Goal: Transaction & Acquisition: Download file/media

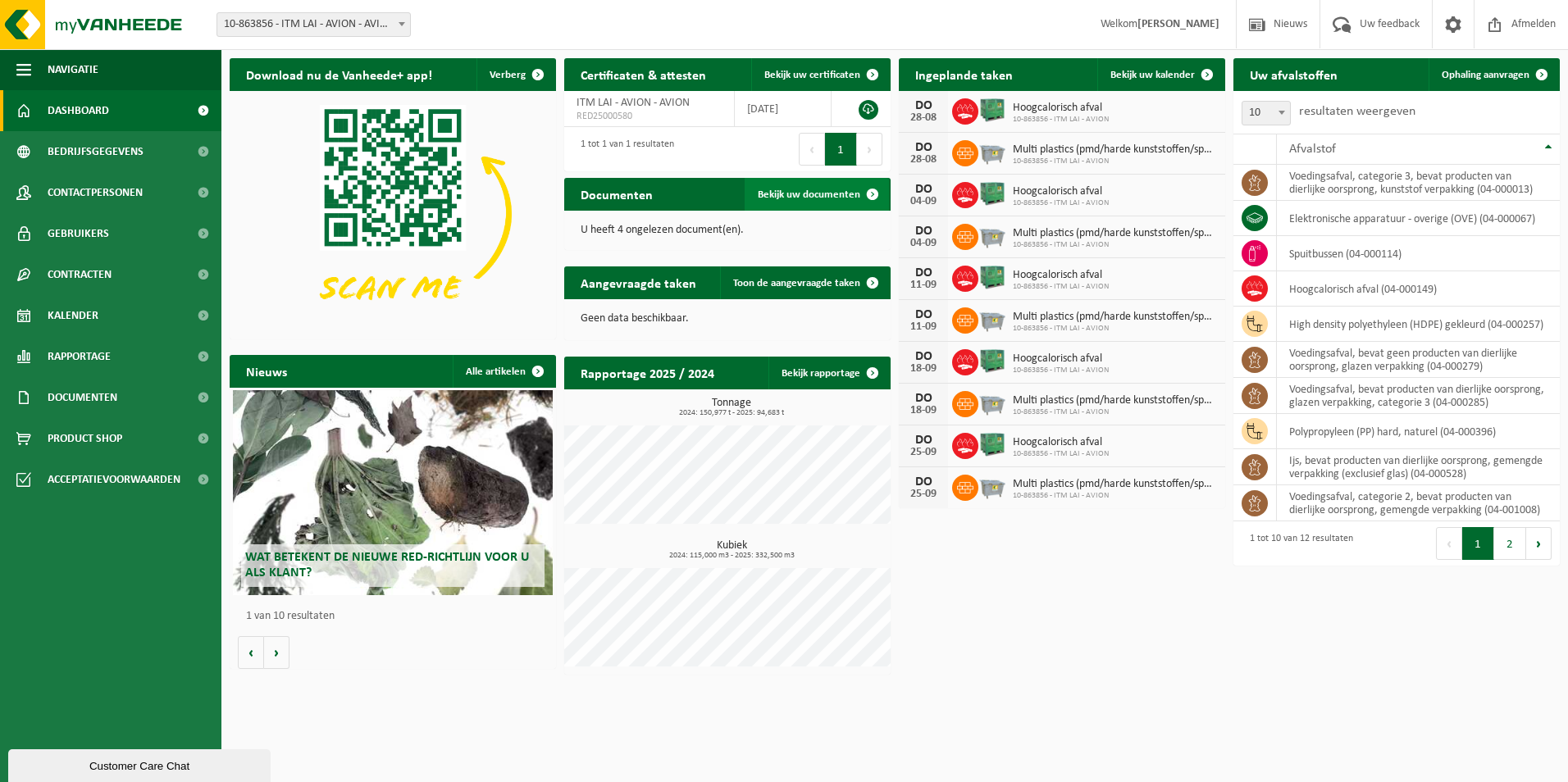
click at [813, 194] on span "Bekijk uw documenten" at bounding box center [809, 194] width 103 height 10
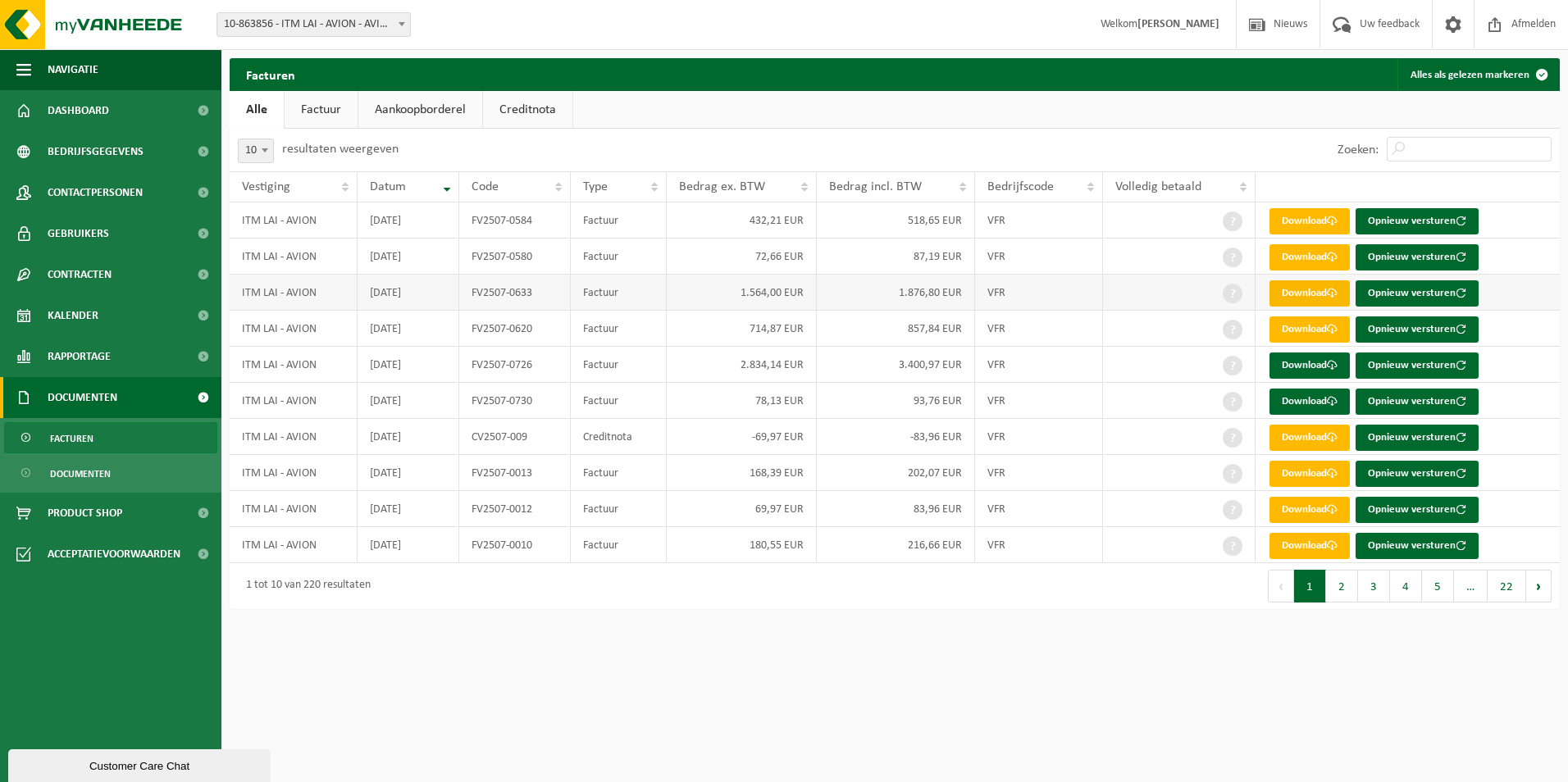
click at [1312, 294] on link "Download" at bounding box center [1310, 293] width 80 height 26
click at [1297, 220] on link "Download" at bounding box center [1310, 221] width 80 height 26
click at [1301, 369] on link "Download" at bounding box center [1310, 365] width 80 height 26
click at [1322, 403] on link "Download" at bounding box center [1310, 401] width 80 height 26
click at [1317, 327] on link "Download" at bounding box center [1310, 330] width 80 height 26
